Goal: Transaction & Acquisition: Purchase product/service

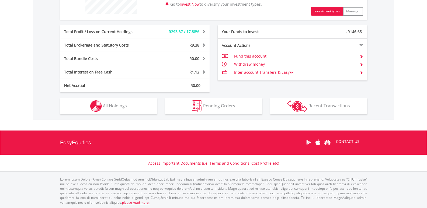
scroll to position [248, 0]
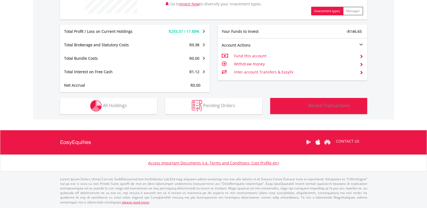
click at [333, 106] on span "Recent Transactions" at bounding box center [328, 106] width 41 height 6
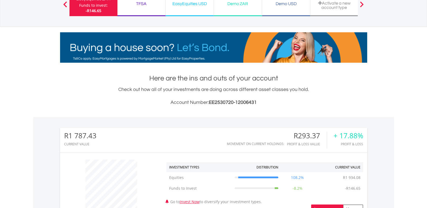
scroll to position [0, 0]
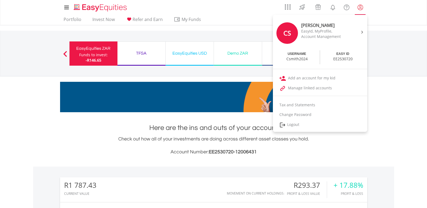
click at [361, 6] on lord-icon "My Profile" at bounding box center [360, 7] width 7 height 7
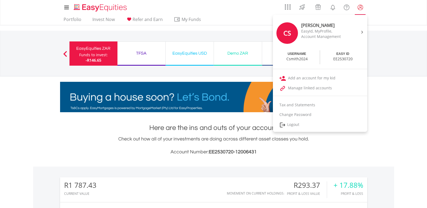
click at [358, 6] on lord-icon "My Profile" at bounding box center [360, 7] width 7 height 7
click at [360, 7] on lord-icon "My Profile" at bounding box center [360, 7] width 7 height 7
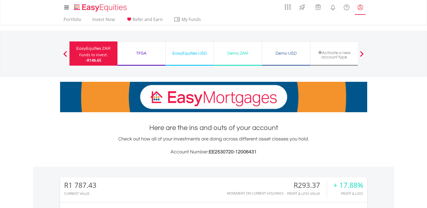
click at [360, 9] on lord-icon "My Profile" at bounding box center [360, 7] width 7 height 7
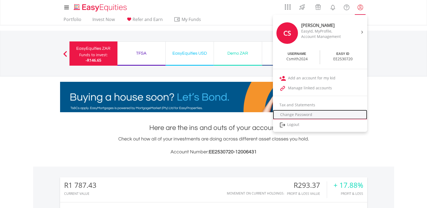
click at [300, 115] on link "Change Password" at bounding box center [320, 115] width 94 height 10
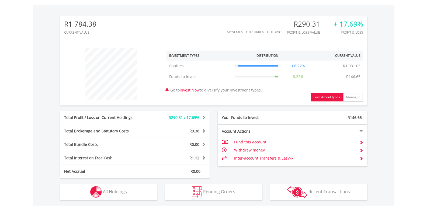
scroll to position [162, 0]
click at [253, 142] on td "Fund this account" at bounding box center [294, 142] width 121 height 8
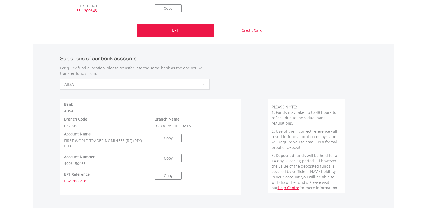
scroll to position [242, 0]
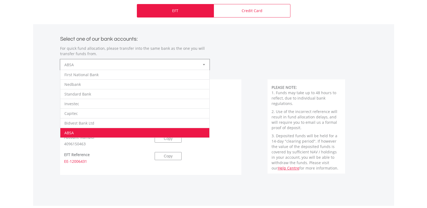
click at [203, 63] on div at bounding box center [204, 65] width 11 height 10
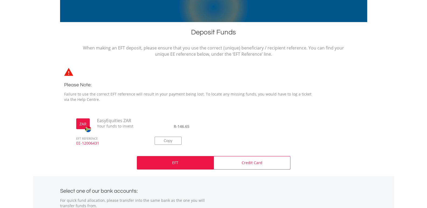
scroll to position [81, 0]
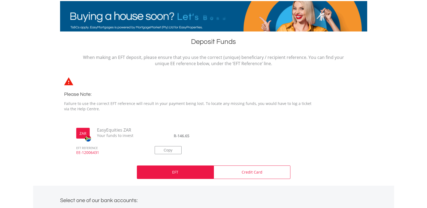
click at [117, 135] on span "Your funds to invest" at bounding box center [120, 135] width 54 height 5
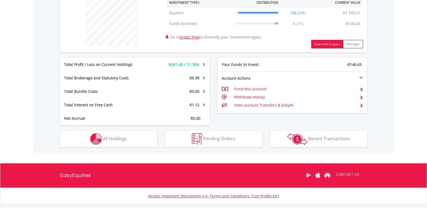
scroll to position [215, 0]
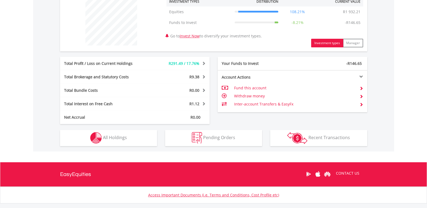
click at [203, 63] on span at bounding box center [202, 63] width 5 height 4
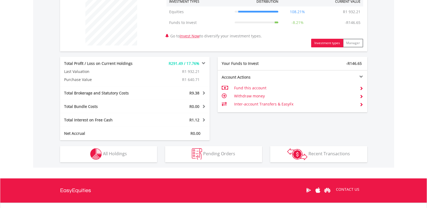
click at [203, 63] on span at bounding box center [202, 63] width 5 height 4
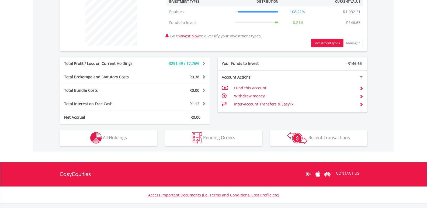
click at [204, 76] on span at bounding box center [202, 77] width 5 height 4
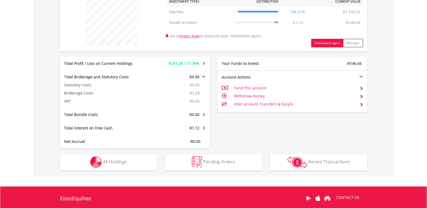
click at [204, 76] on span at bounding box center [202, 77] width 5 height 4
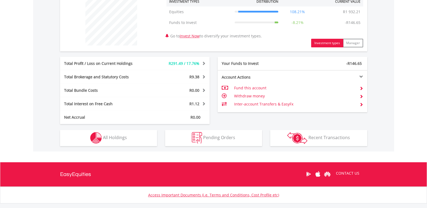
click at [204, 91] on span at bounding box center [202, 90] width 5 height 4
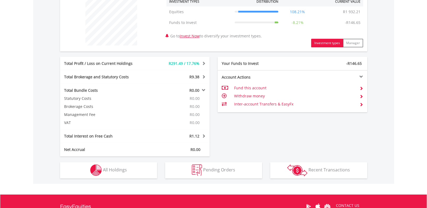
click at [204, 91] on span at bounding box center [202, 90] width 5 height 4
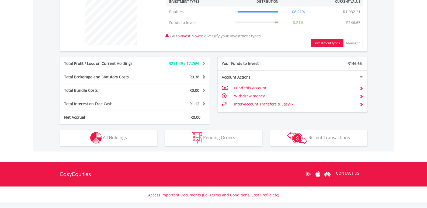
click at [281, 105] on td "Inter-account Transfers & EasyFx" at bounding box center [294, 104] width 121 height 8
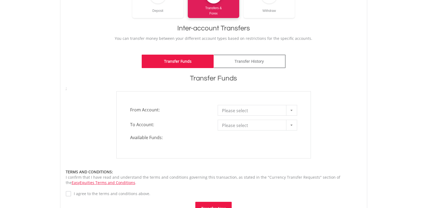
scroll to position [81, 0]
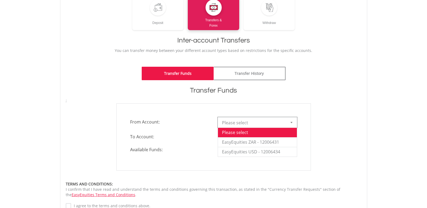
click at [293, 122] on div at bounding box center [291, 122] width 11 height 10
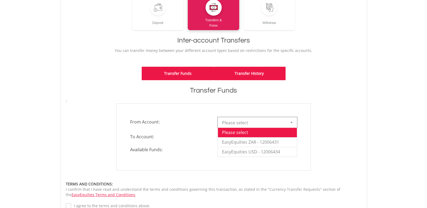
click at [261, 77] on link "Transfer History" at bounding box center [250, 73] width 72 height 13
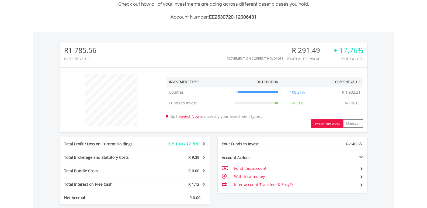
scroll to position [147, 0]
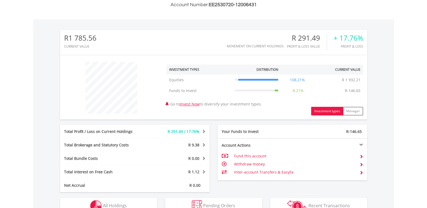
click at [361, 165] on span at bounding box center [361, 165] width 4 height 4
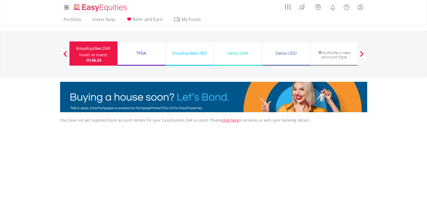
click at [82, 55] on div "Funds to invest:" at bounding box center [93, 54] width 29 height 5
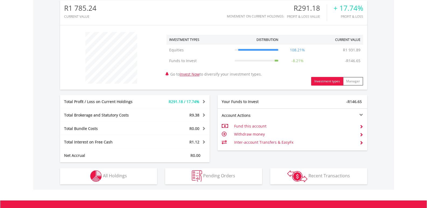
scroll to position [174, 0]
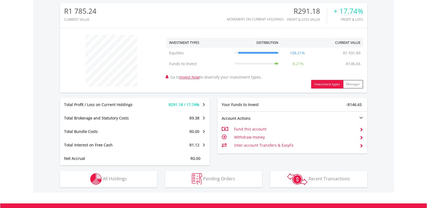
click at [328, 85] on button "Investment types" at bounding box center [327, 84] width 32 height 9
click at [325, 85] on button "Investment types" at bounding box center [327, 84] width 32 height 9
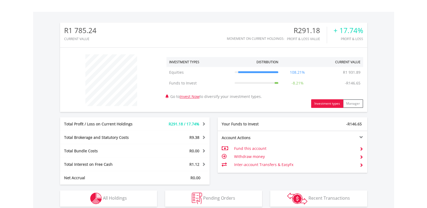
scroll to position [147, 0]
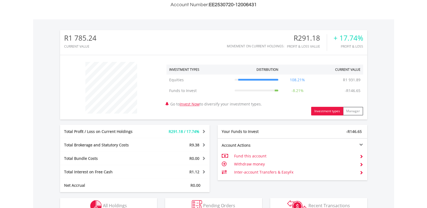
click at [361, 145] on div at bounding box center [329, 145] width 75 height 4
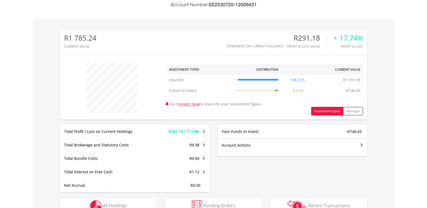
click at [361, 145] on div at bounding box center [329, 145] width 75 height 4
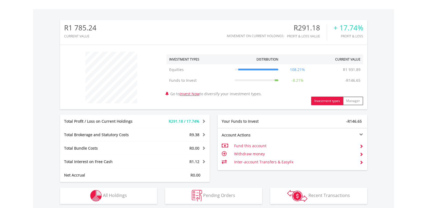
scroll to position [174, 0]
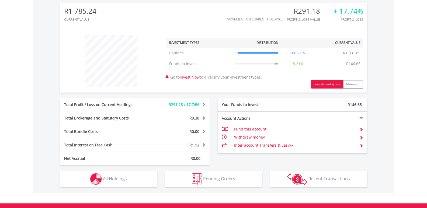
click at [360, 130] on span at bounding box center [361, 130] width 4 height 4
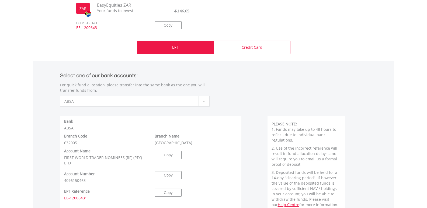
scroll to position [215, 0]
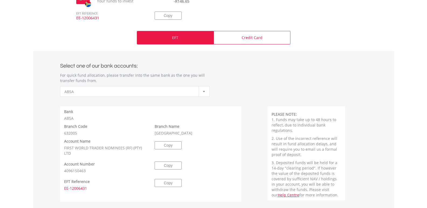
click at [169, 39] on div "EFT" at bounding box center [175, 37] width 77 height 13
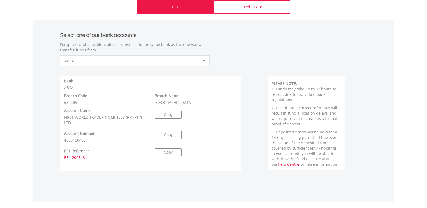
scroll to position [224, 0]
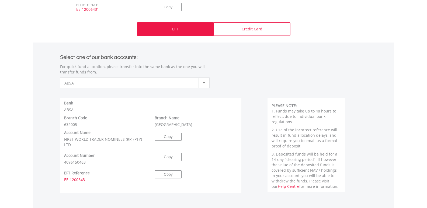
click at [191, 30] on div "EFT" at bounding box center [175, 28] width 77 height 13
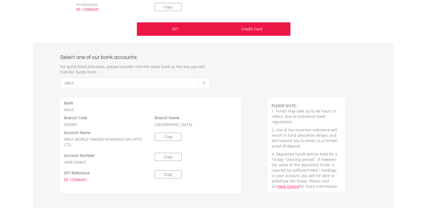
click at [264, 29] on div "Credit Card" at bounding box center [252, 28] width 77 height 13
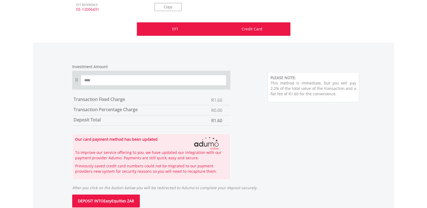
click at [173, 27] on p "EFT" at bounding box center [175, 28] width 6 height 5
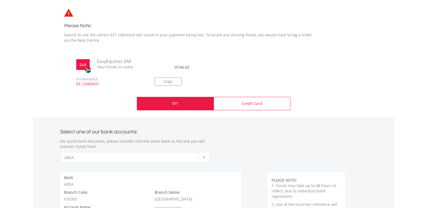
scroll to position [143, 0]
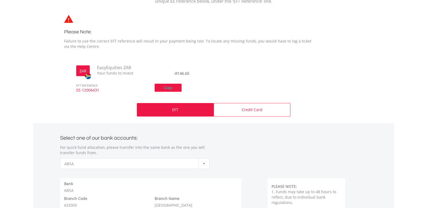
click at [166, 88] on button "Copy" at bounding box center [168, 88] width 27 height 8
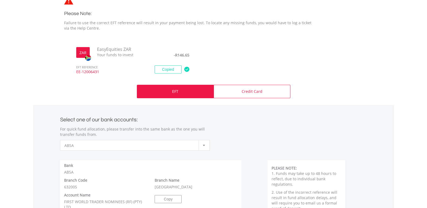
scroll to position [224, 0]
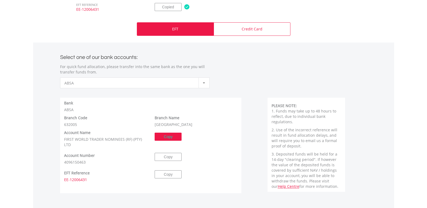
click at [171, 139] on button "Copy" at bounding box center [168, 137] width 27 height 8
click at [170, 156] on button "Copy" at bounding box center [168, 157] width 27 height 8
click at [169, 174] on button "Copy" at bounding box center [168, 174] width 27 height 8
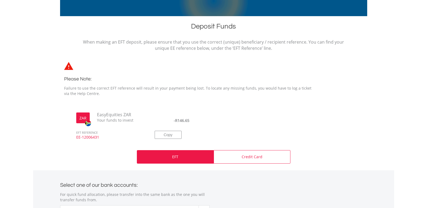
scroll to position [89, 0]
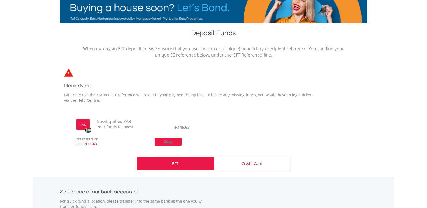
click at [168, 139] on button "Copy" at bounding box center [168, 142] width 27 height 8
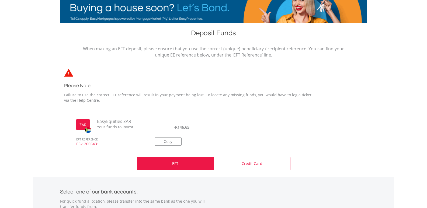
click at [172, 166] on p "EFT" at bounding box center [175, 163] width 6 height 5
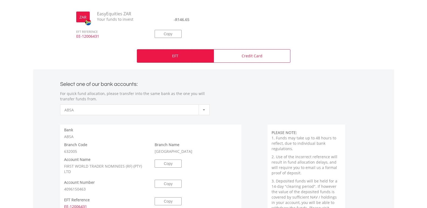
scroll to position [224, 0]
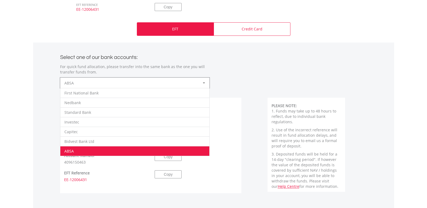
click at [204, 81] on div at bounding box center [204, 83] width 11 height 10
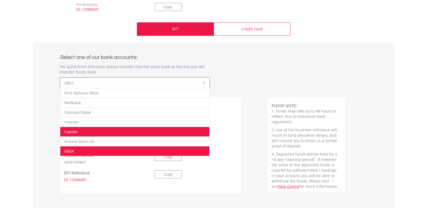
click at [96, 130] on li "Capitec" at bounding box center [134, 132] width 149 height 10
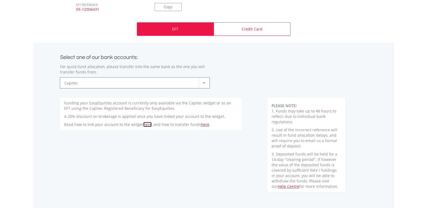
click at [147, 126] on link "here" at bounding box center [147, 124] width 8 height 5
